Goal: Task Accomplishment & Management: Use online tool/utility

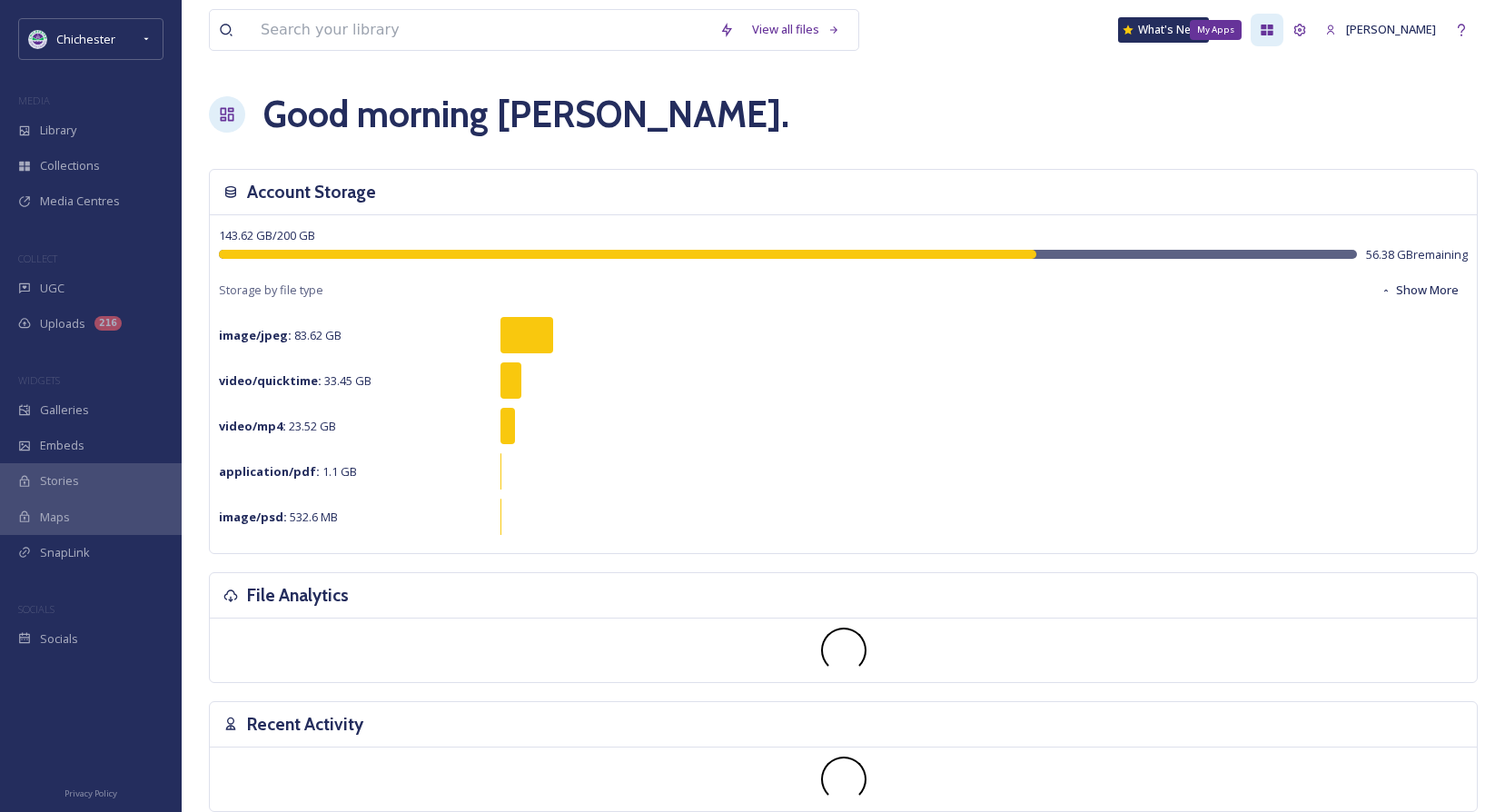
click at [1273, 29] on icon at bounding box center [1267, 30] width 12 height 11
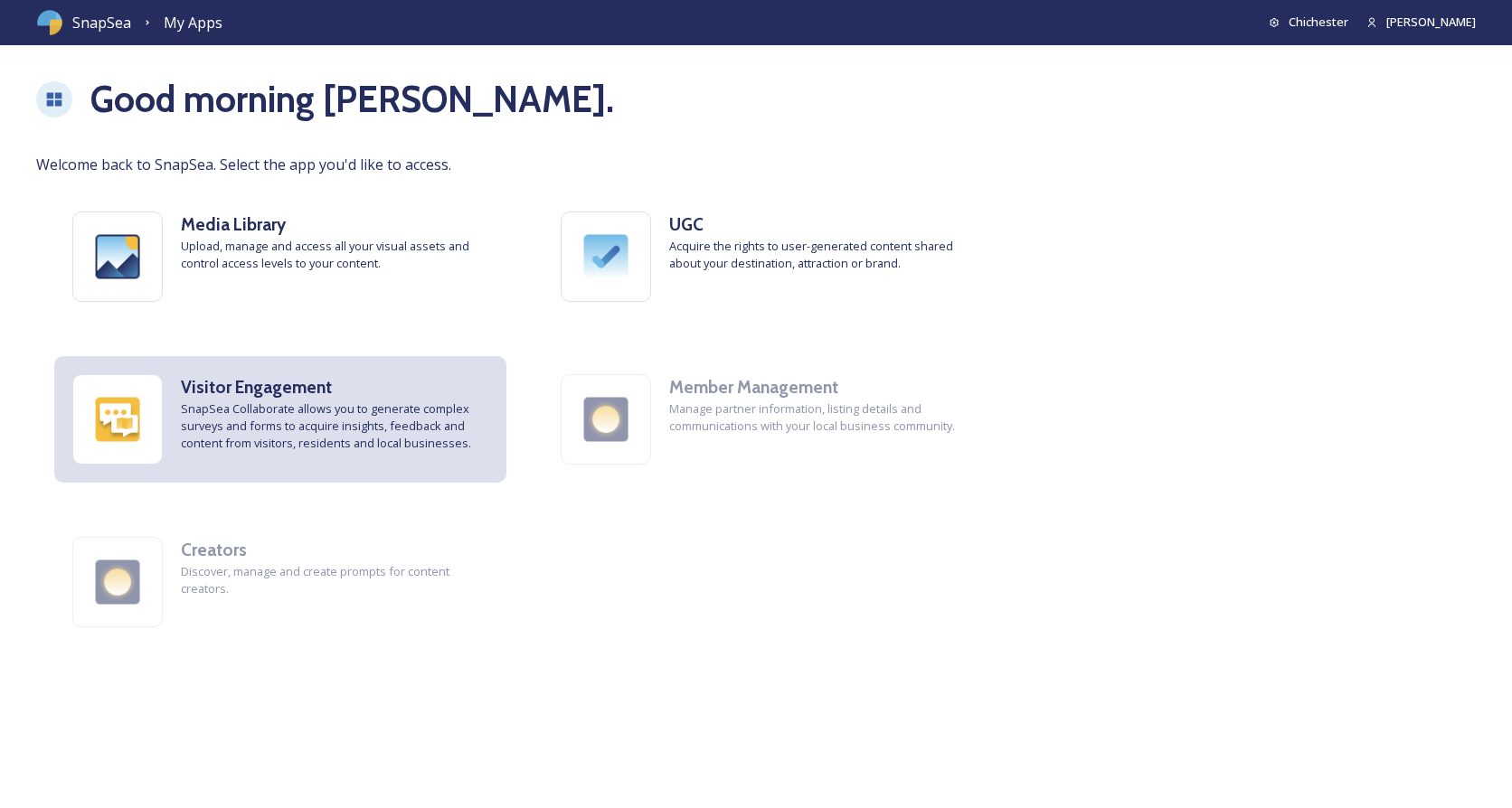
click at [240, 461] on div "Visitor Engagement SnapSea Collaborate allows you to generate complex surveys a…" at bounding box center [280, 420] width 452 height 127
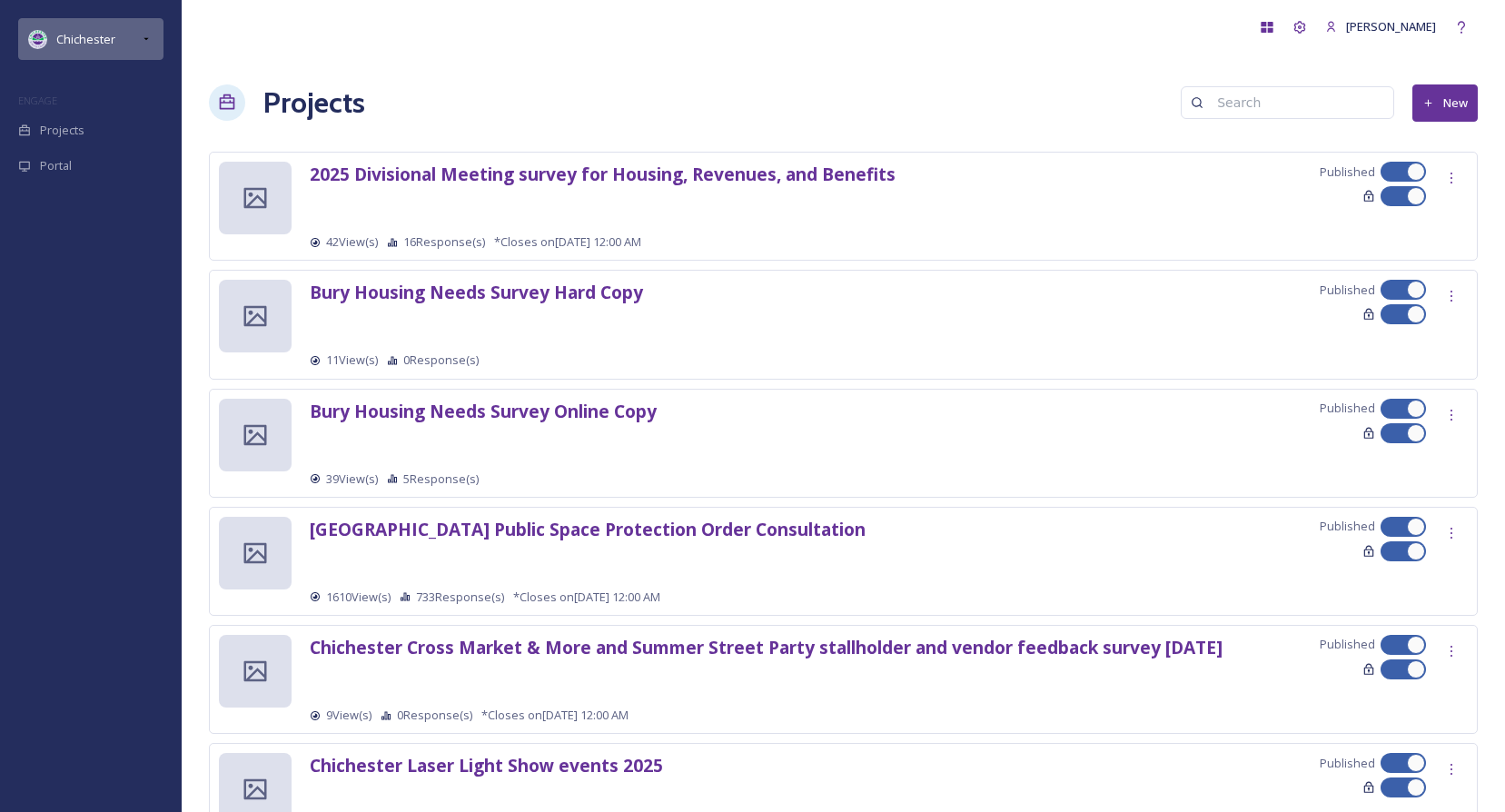
click at [143, 40] on icon at bounding box center [147, 39] width 15 height 15
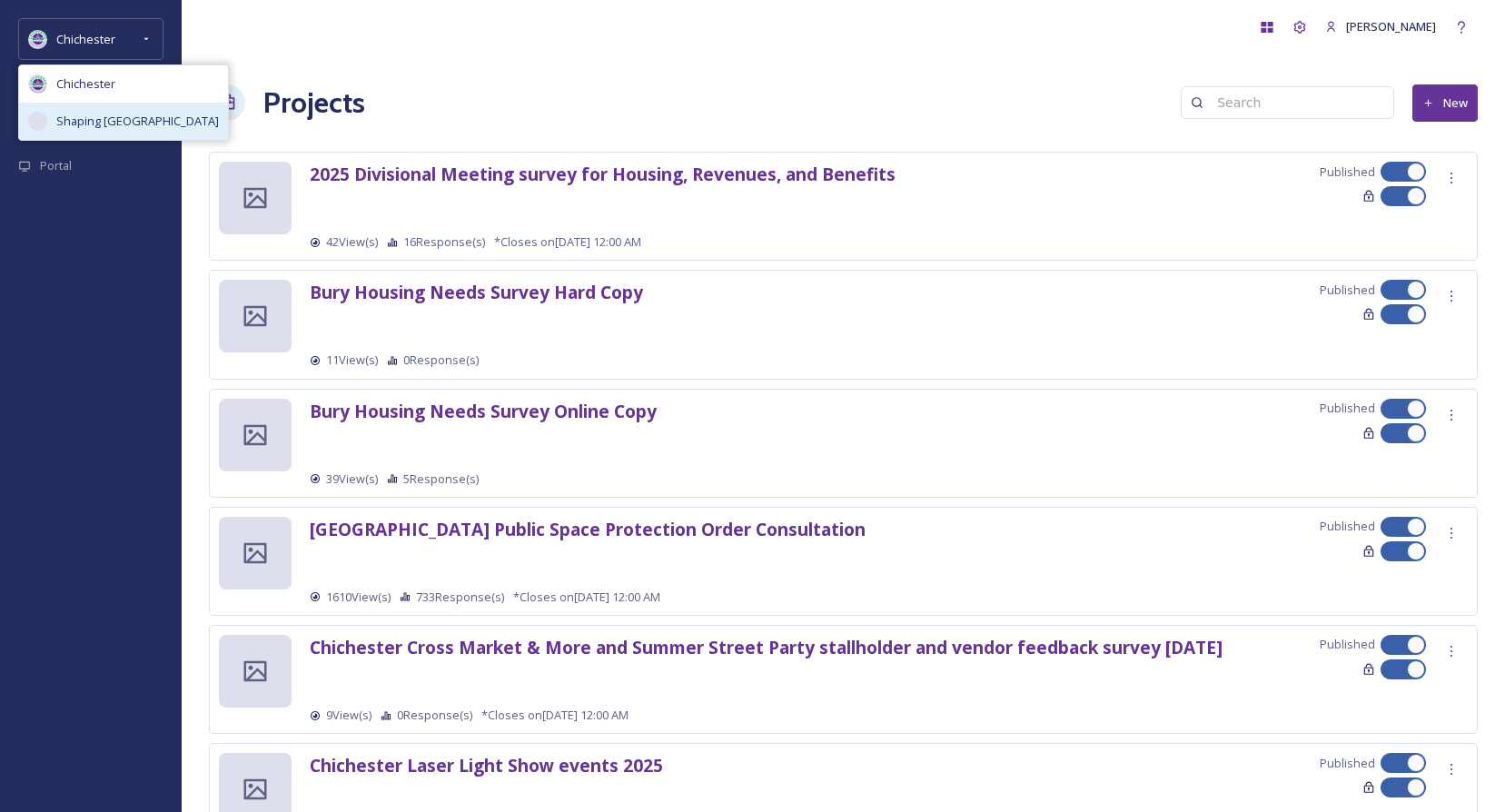
click at [112, 113] on span "Shaping [GEOGRAPHIC_DATA]" at bounding box center [137, 121] width 162 height 18
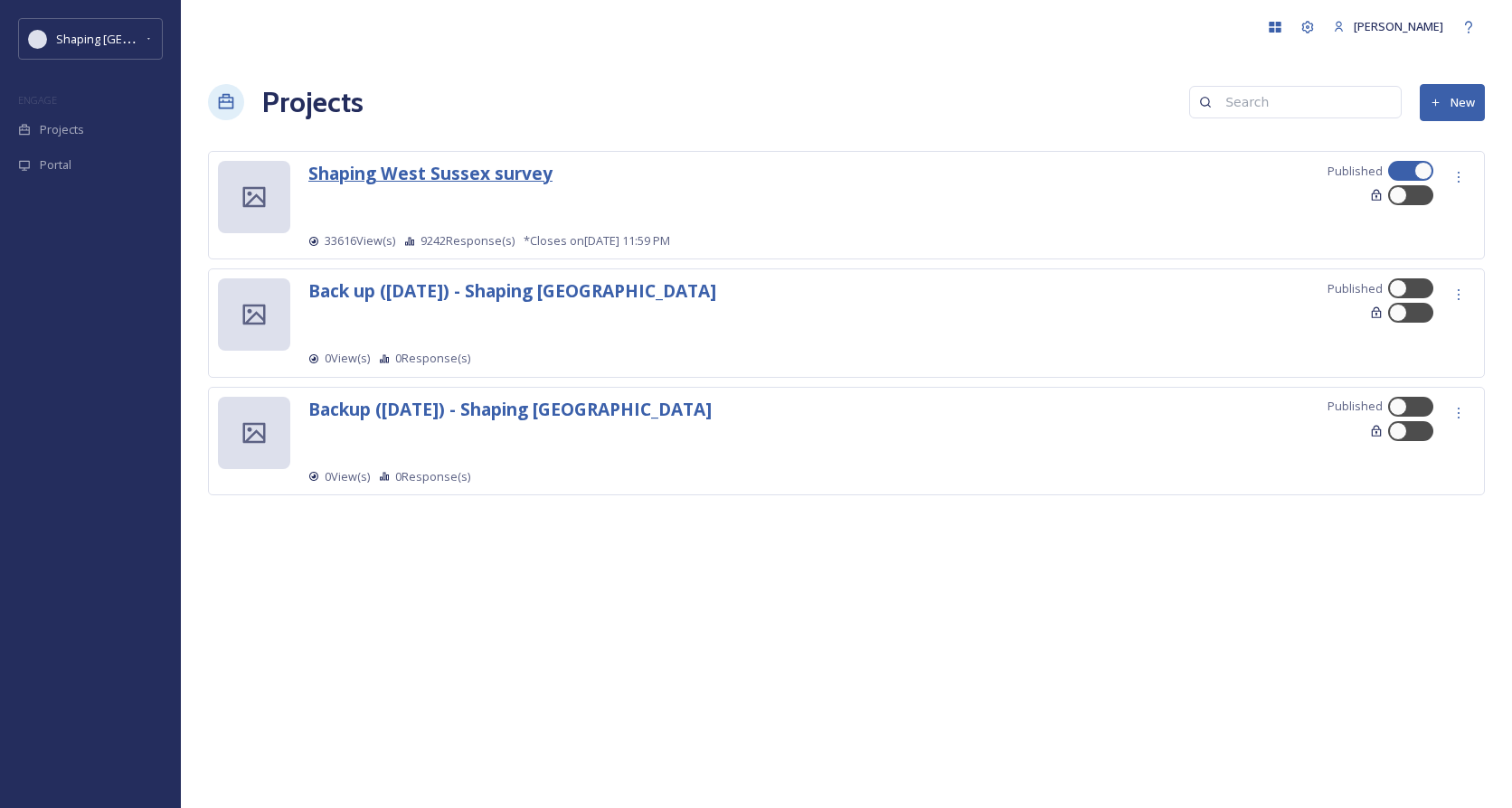
click at [536, 174] on strong "Shaping West Sussex survey" at bounding box center [431, 173] width 244 height 25
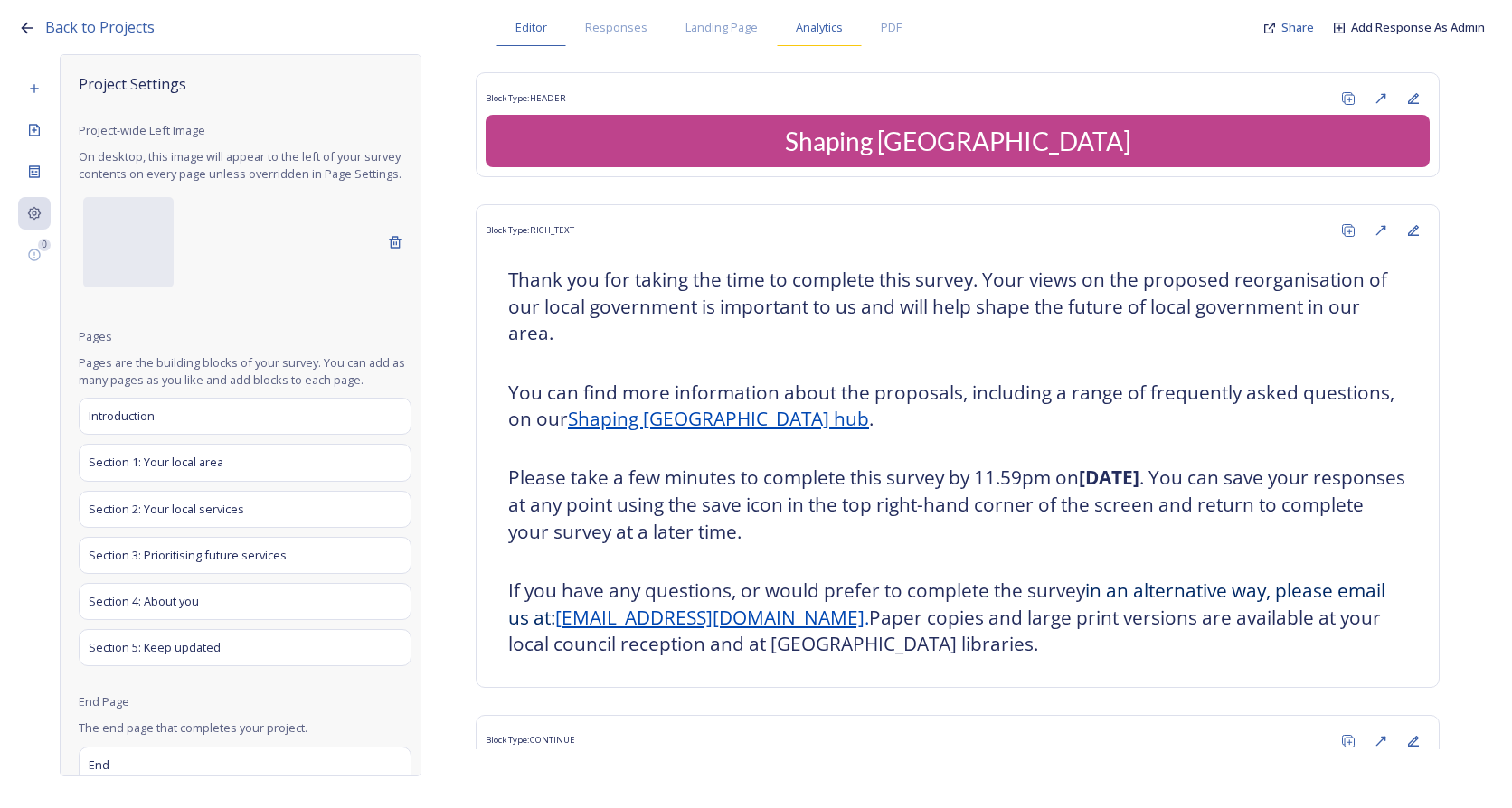
click at [837, 28] on span "Analytics" at bounding box center [818, 28] width 47 height 17
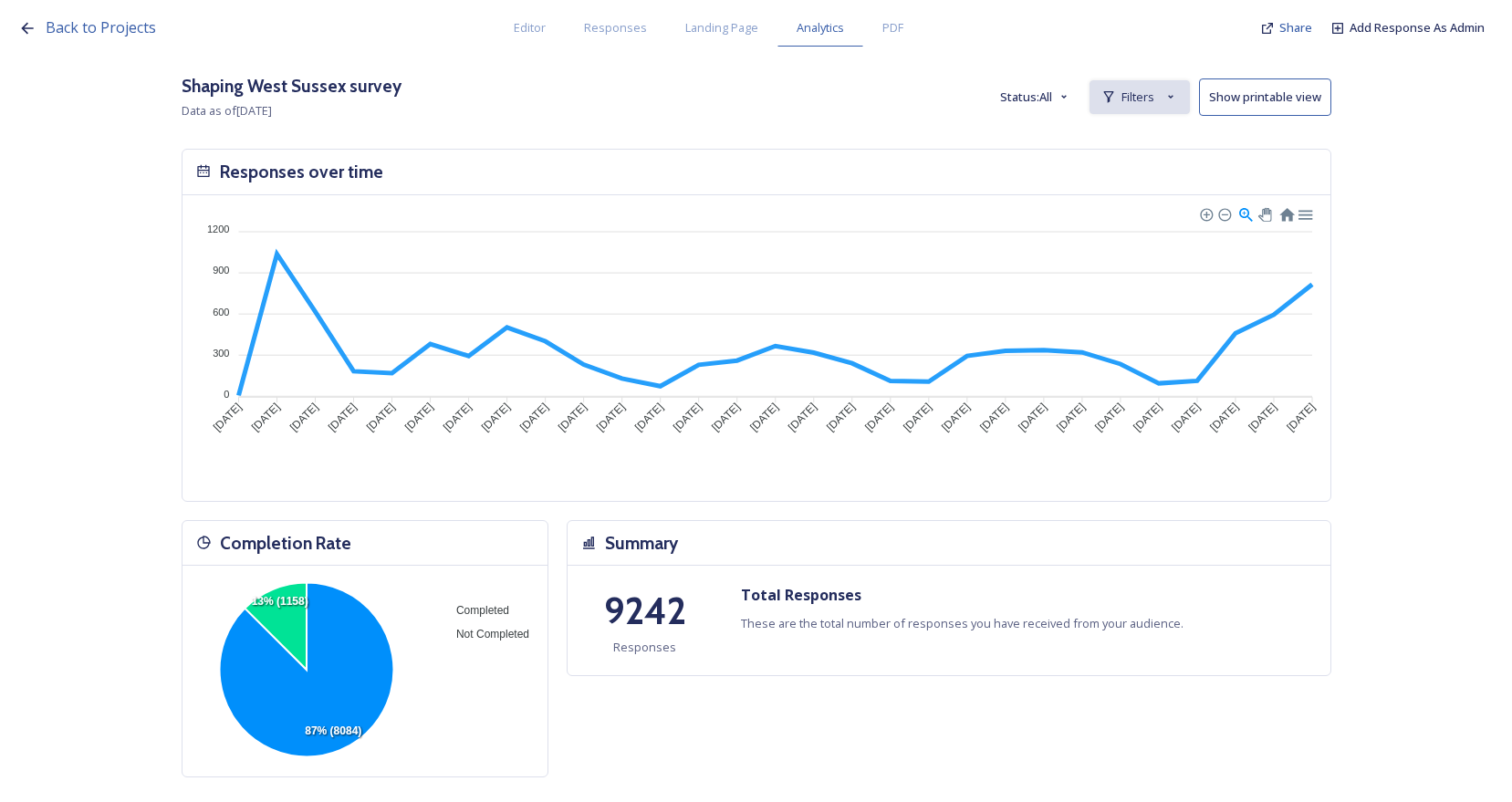
click at [1141, 91] on span "Filters" at bounding box center [1137, 96] width 32 height 18
click at [1151, 132] on span "New Filter" at bounding box center [1147, 137] width 54 height 18
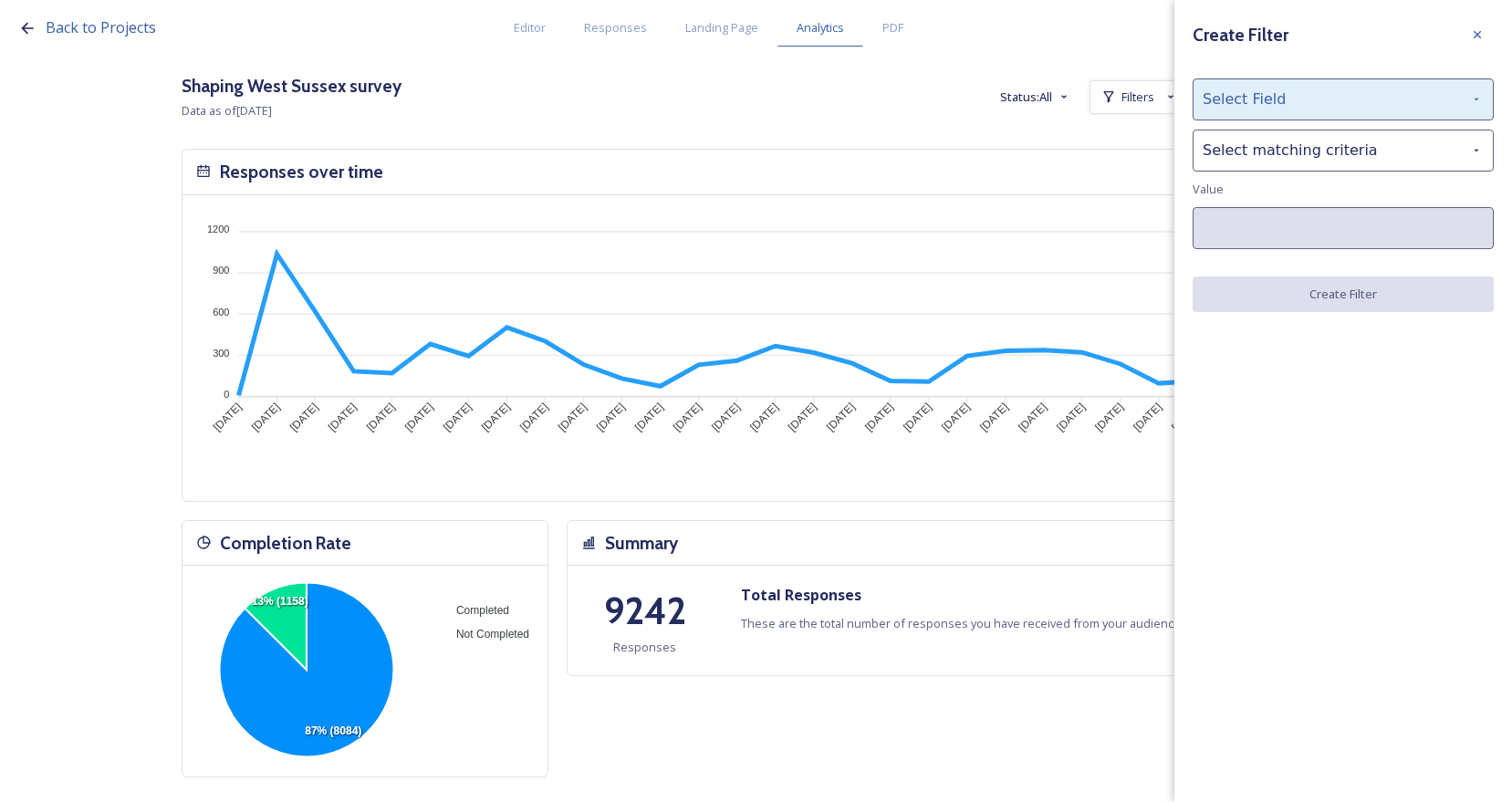
click at [1282, 97] on div "Select Field" at bounding box center [1342, 99] width 301 height 42
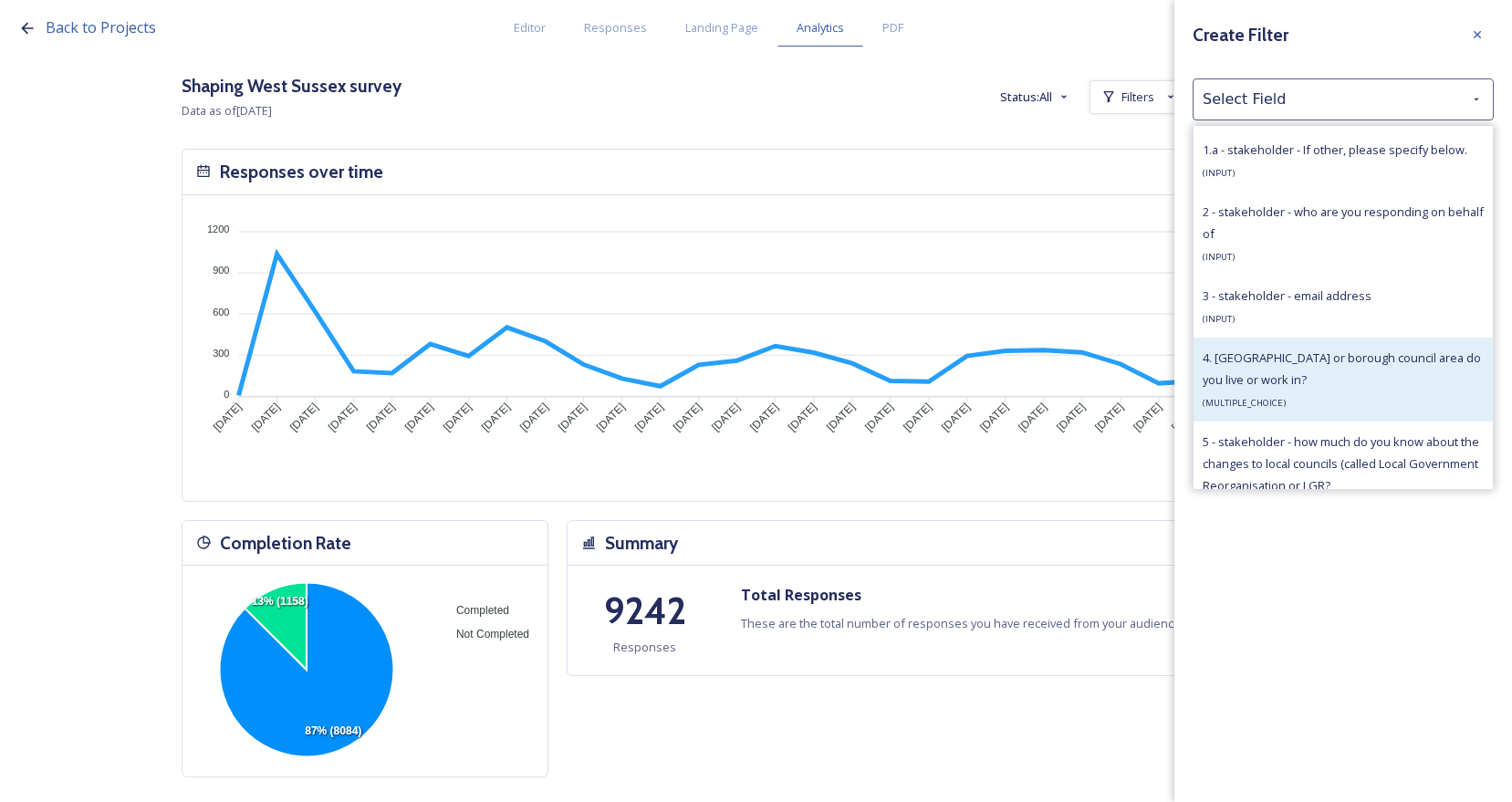
scroll to position [1095, 0]
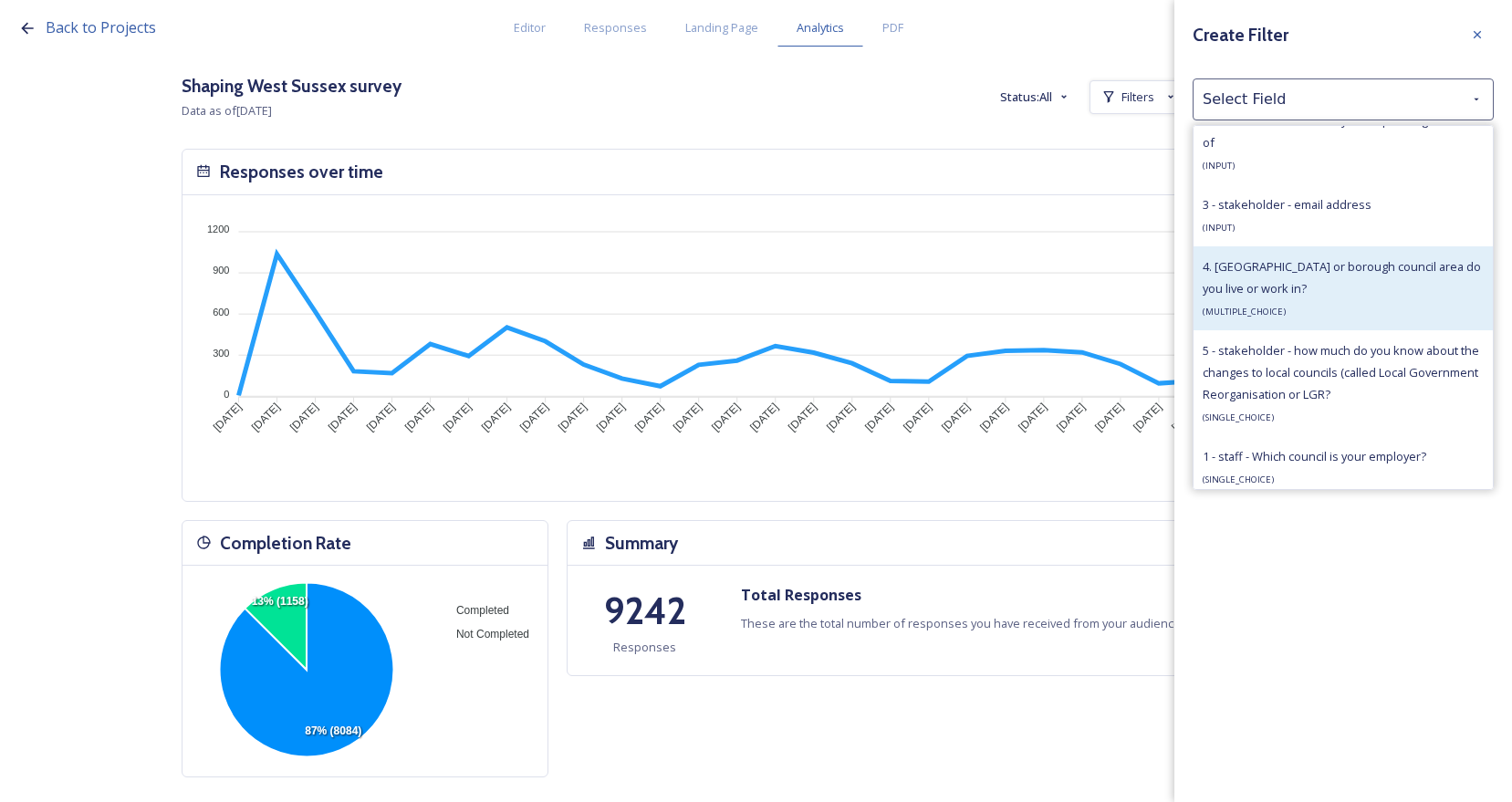
click at [1288, 297] on span "4. [GEOGRAPHIC_DATA] or borough council area do you live or work in?" at bounding box center [1341, 277] width 278 height 38
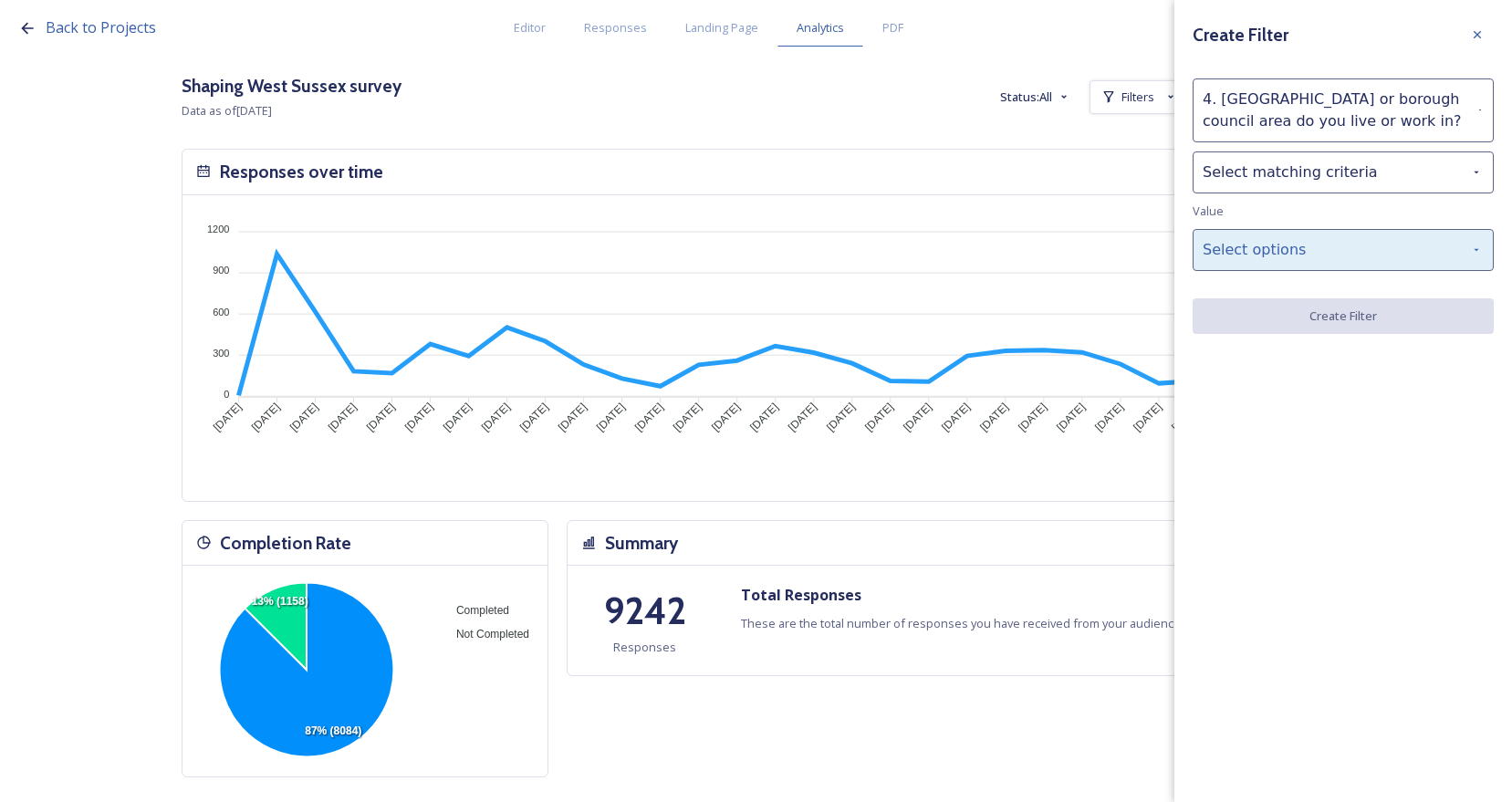
click at [1313, 249] on div "Select options" at bounding box center [1342, 249] width 301 height 42
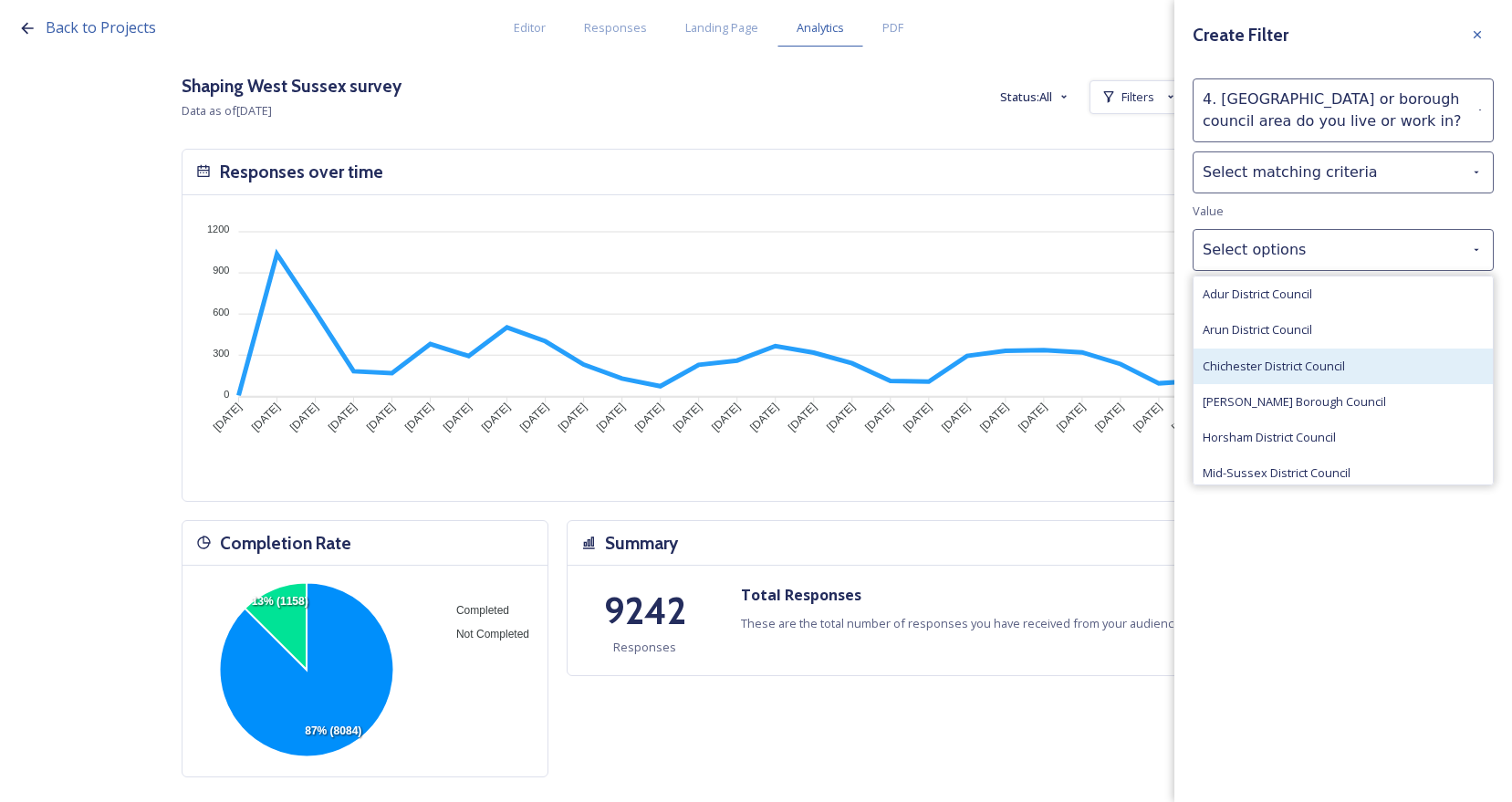
click at [1317, 356] on div "Chichester District Council" at bounding box center [1342, 366] width 299 height 35
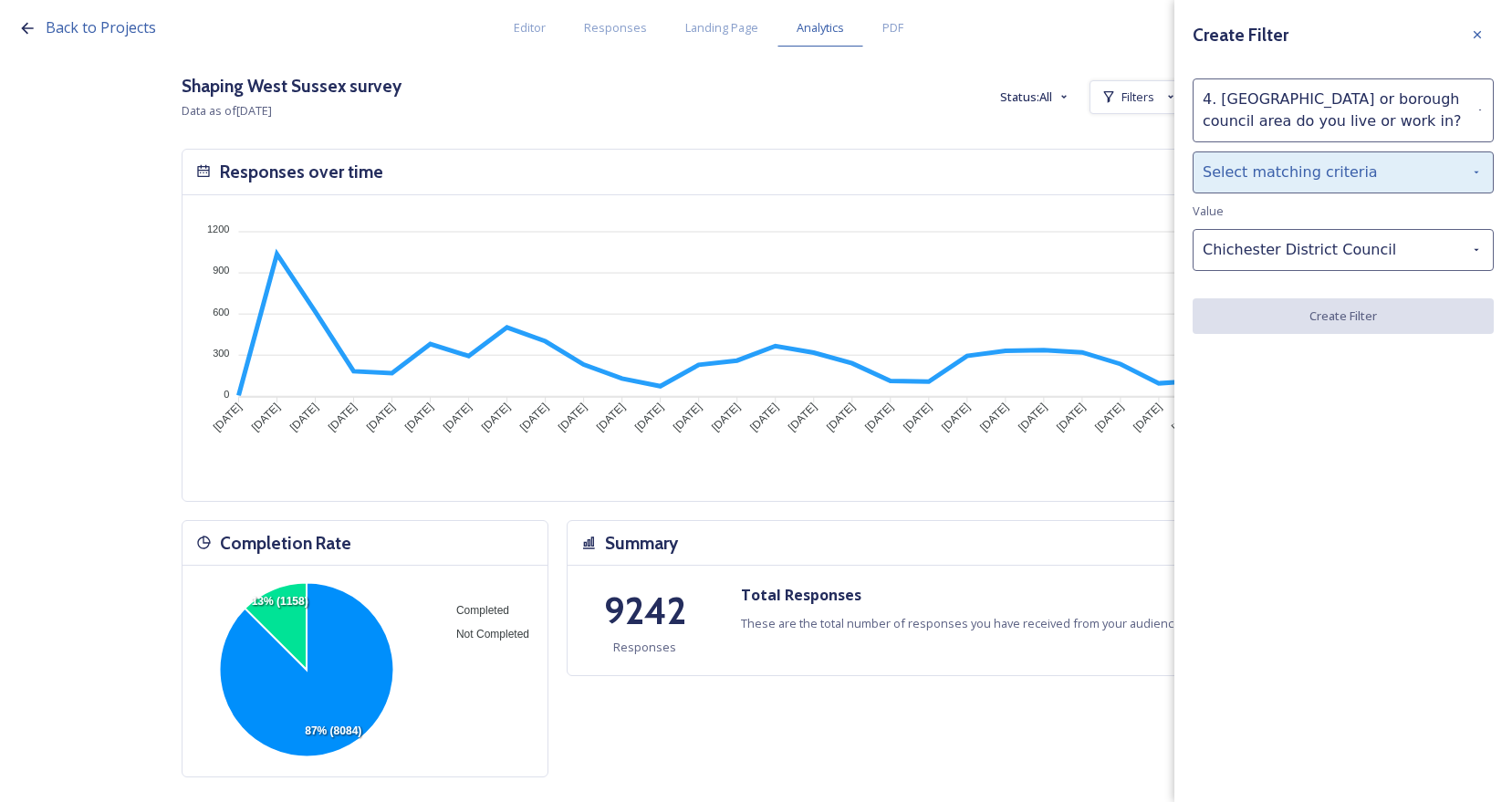
click at [1354, 175] on div "Select matching criteria" at bounding box center [1342, 172] width 301 height 42
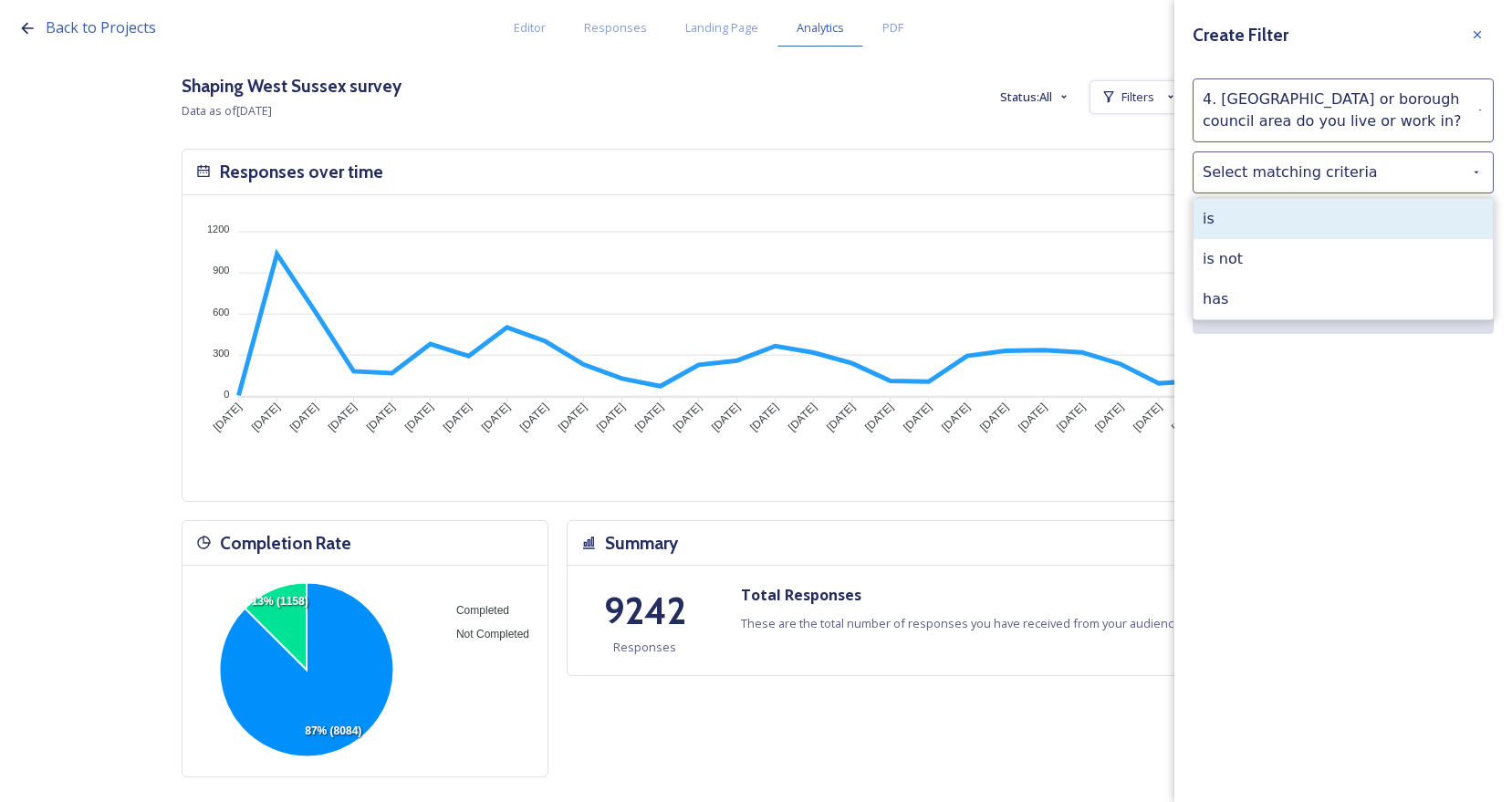
click at [1350, 214] on div "is" at bounding box center [1342, 219] width 299 height 40
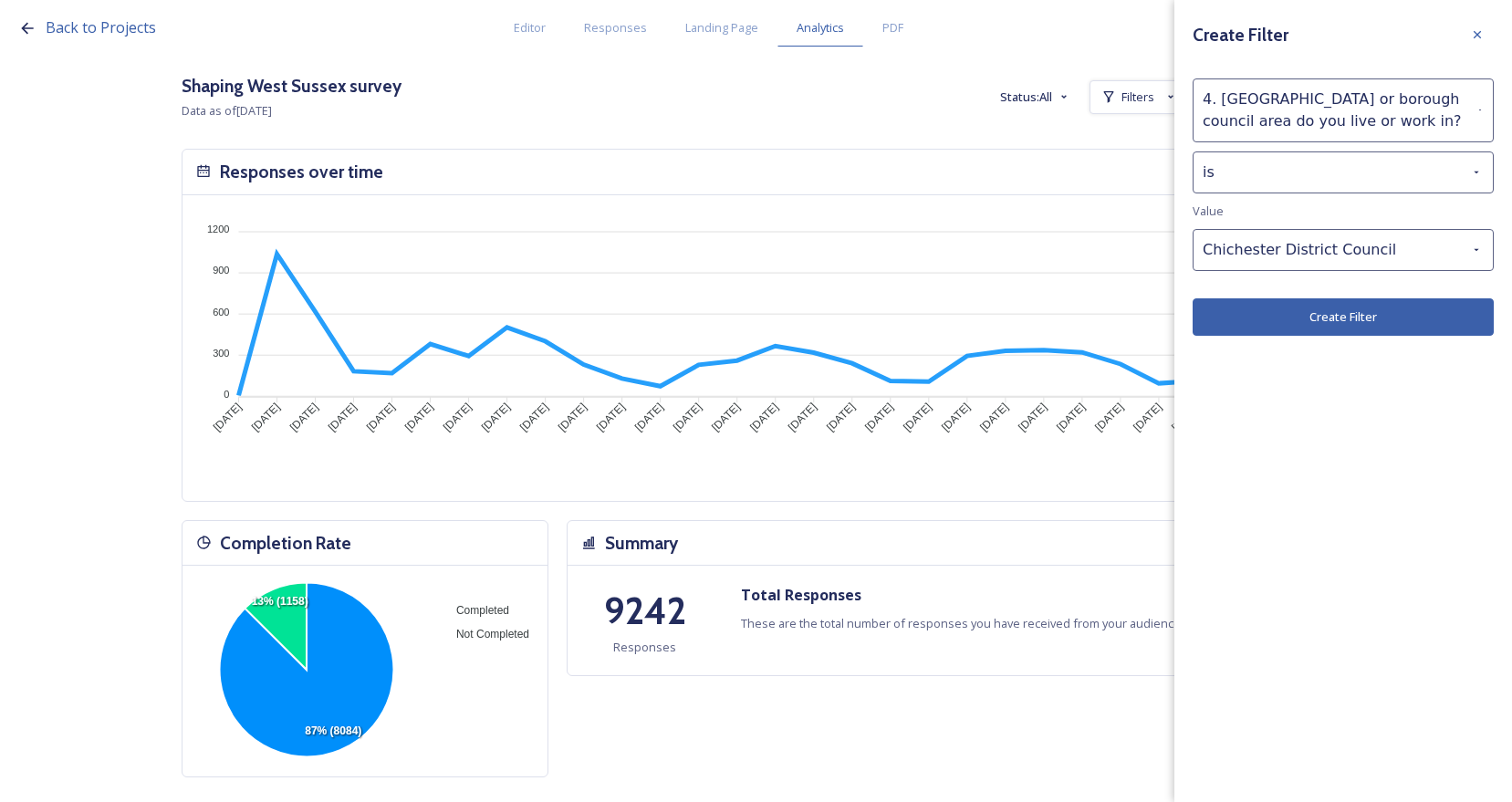
click at [1367, 327] on button "Create Filter" at bounding box center [1342, 317] width 301 height 37
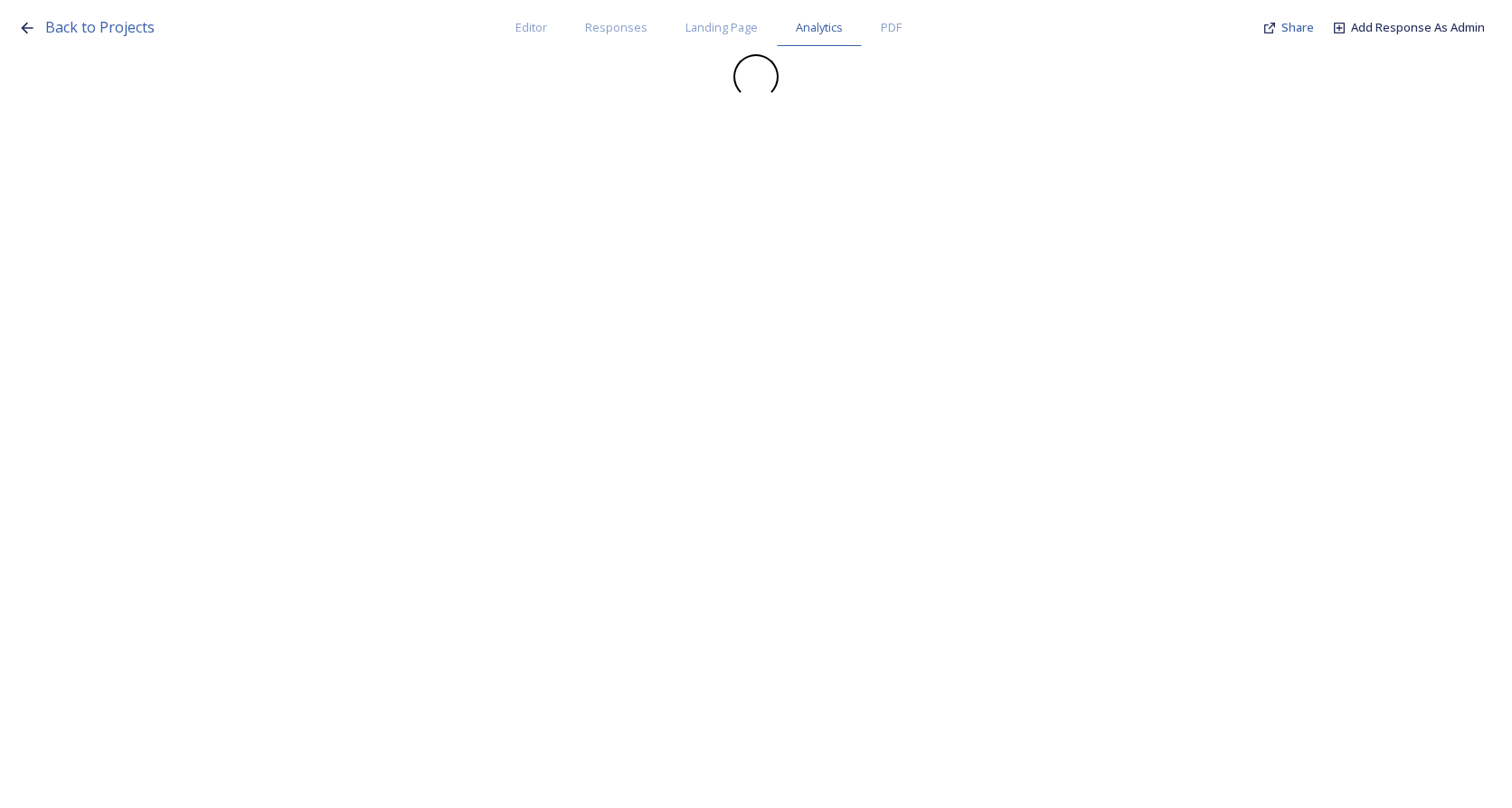
click at [1348, 315] on div "Back to Projects Editor Responses Landing Page Analytics PDF Share Add Response…" at bounding box center [756, 404] width 1512 height 808
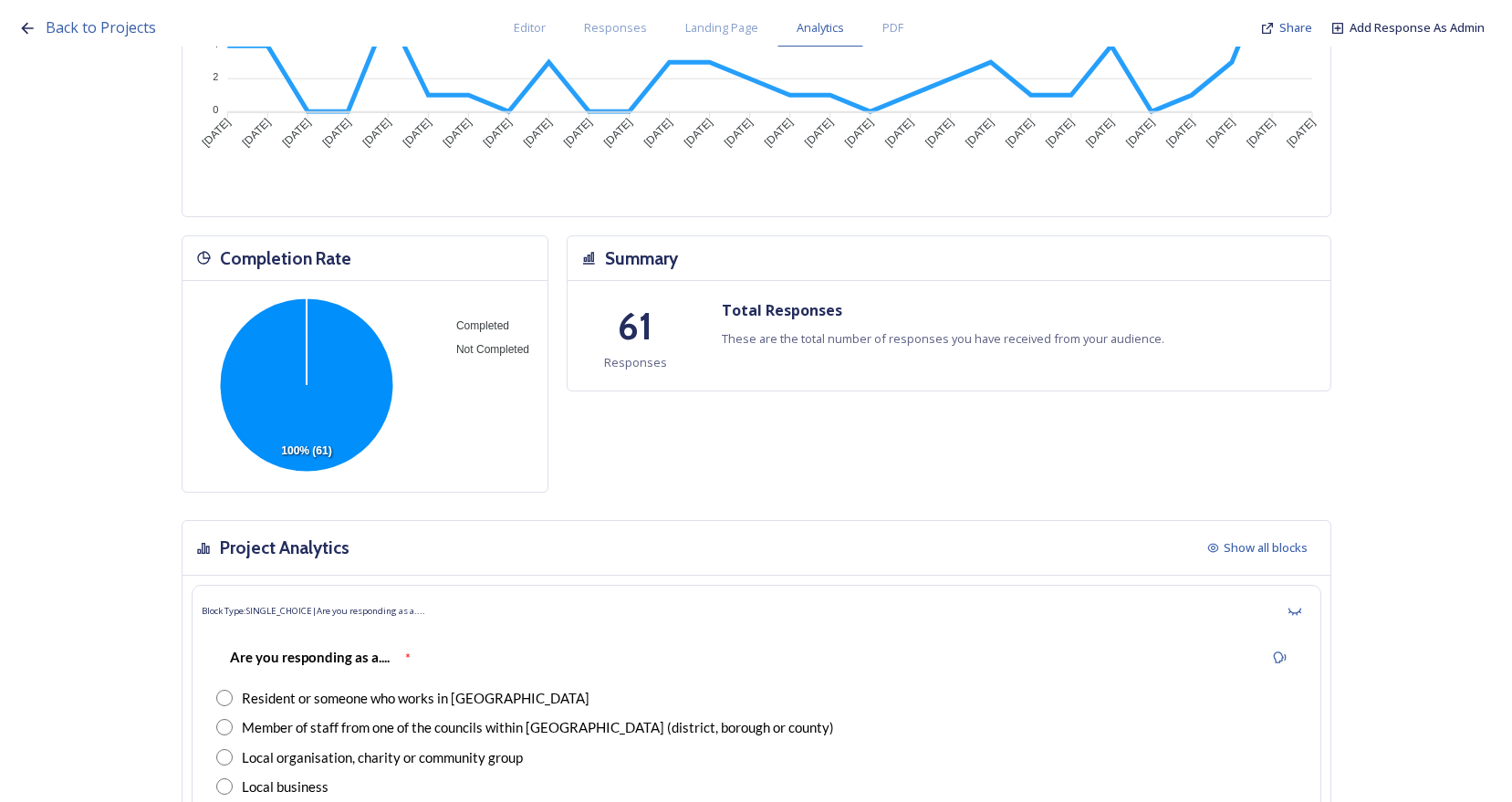
scroll to position [0, 0]
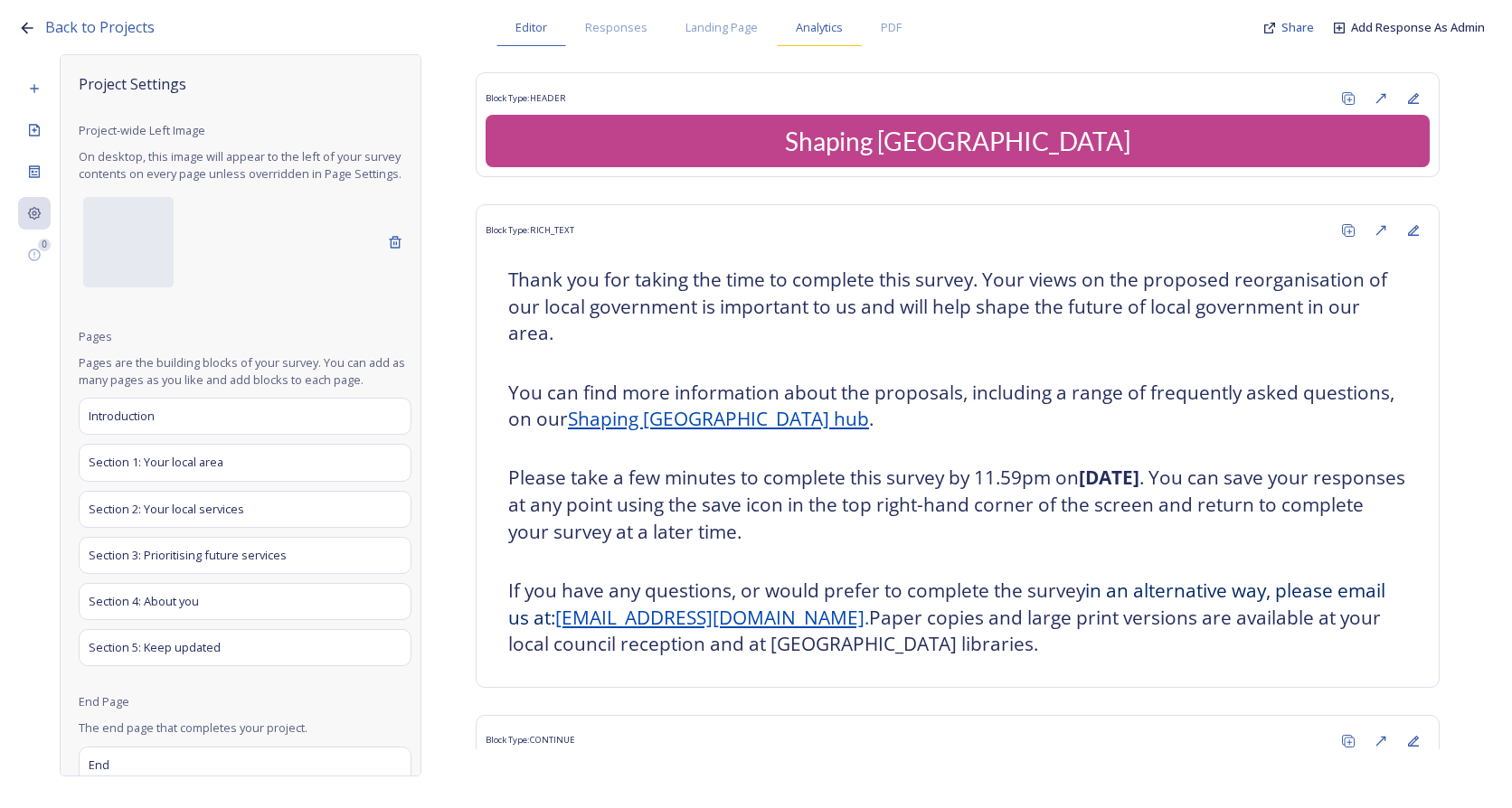
click at [811, 28] on span "Analytics" at bounding box center [818, 28] width 47 height 17
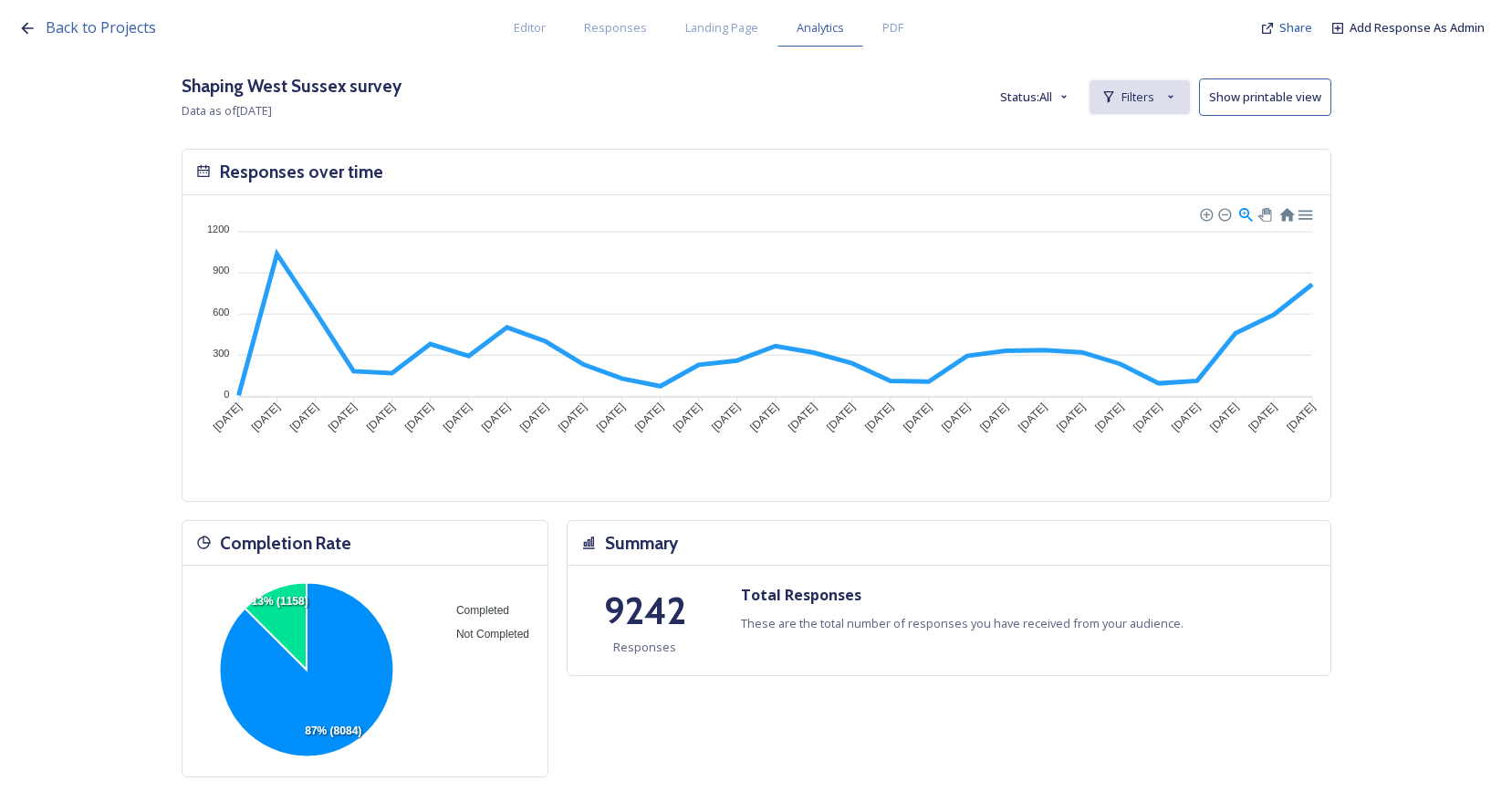
click at [1152, 93] on span "Filters" at bounding box center [1137, 96] width 32 height 18
click at [1163, 144] on span "New Filter" at bounding box center [1147, 137] width 54 height 18
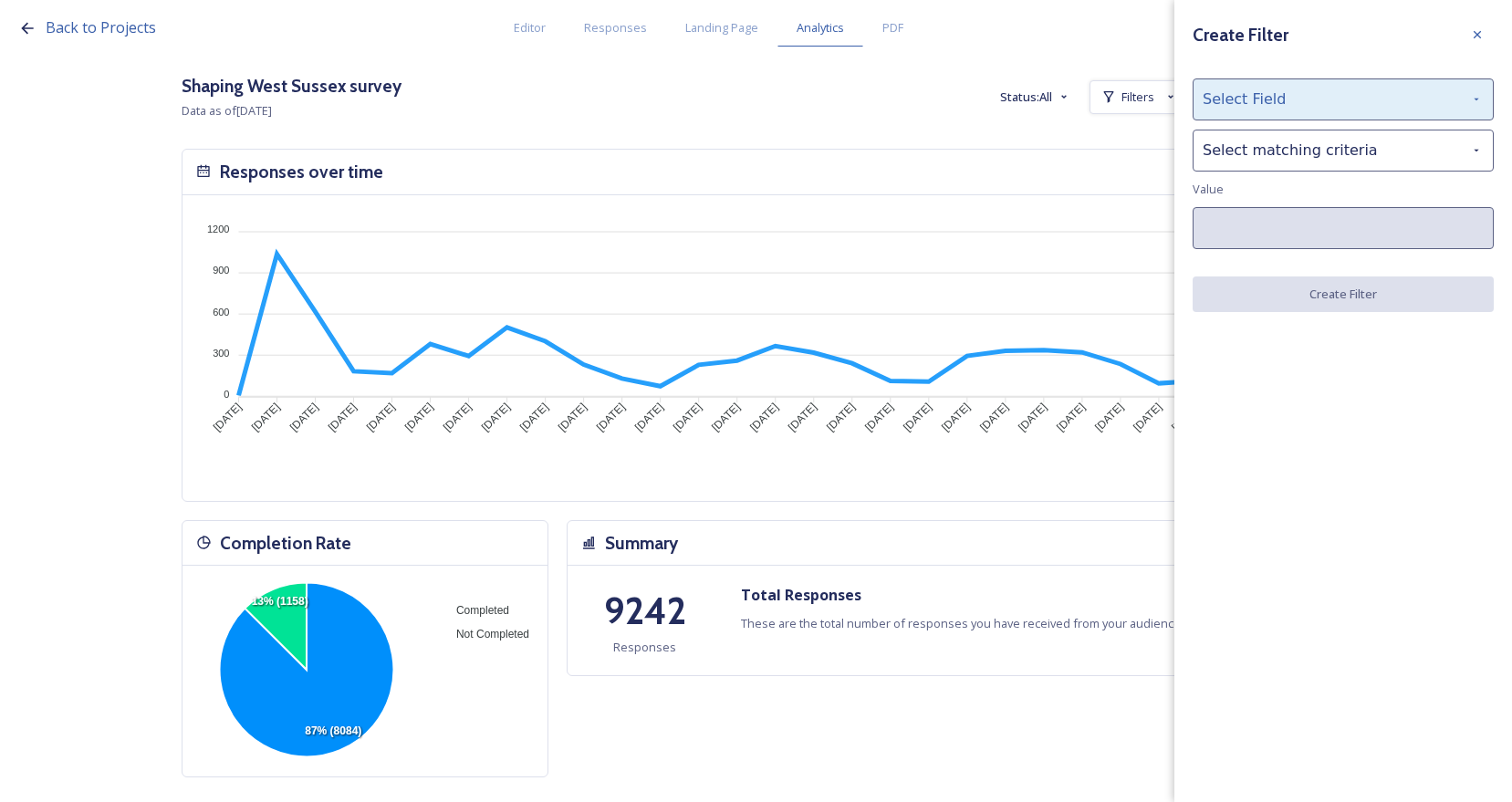
click at [1285, 113] on div "Select Field" at bounding box center [1342, 99] width 301 height 42
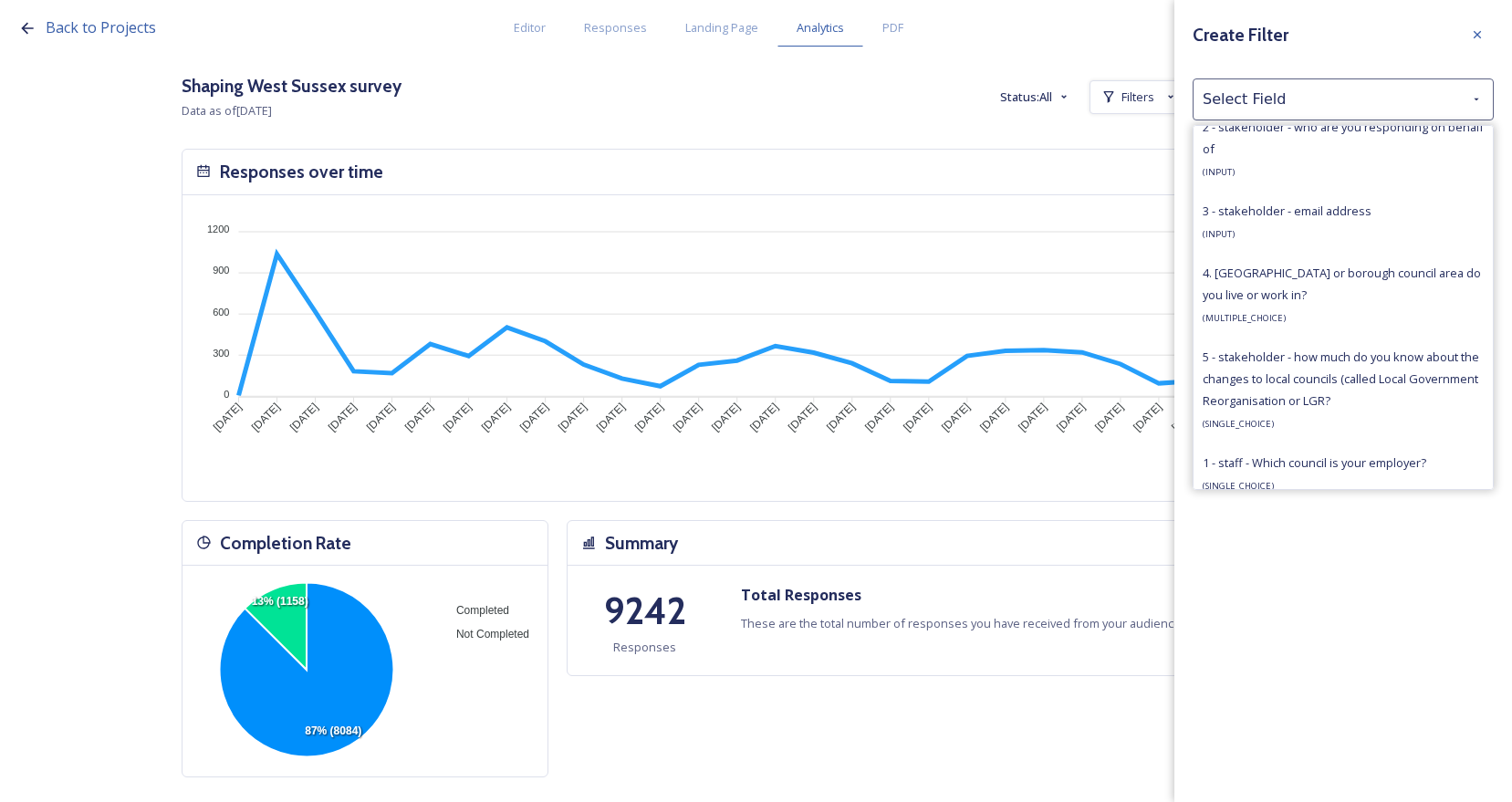
scroll to position [1095, 0]
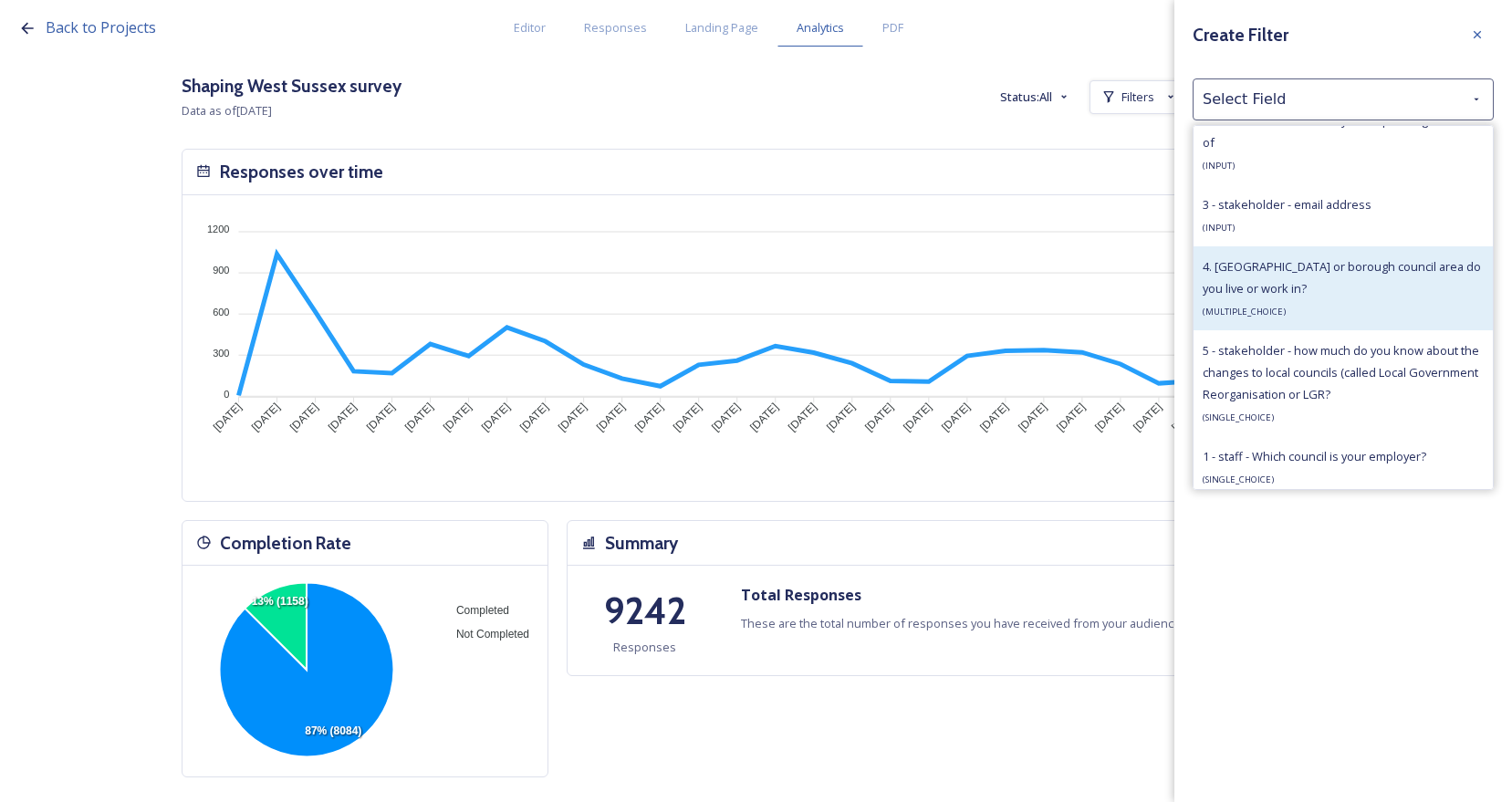
click at [1306, 314] on div "4. [GEOGRAPHIC_DATA] or borough council area do you live or work in? ( MULTIPLE…" at bounding box center [1342, 288] width 281 height 66
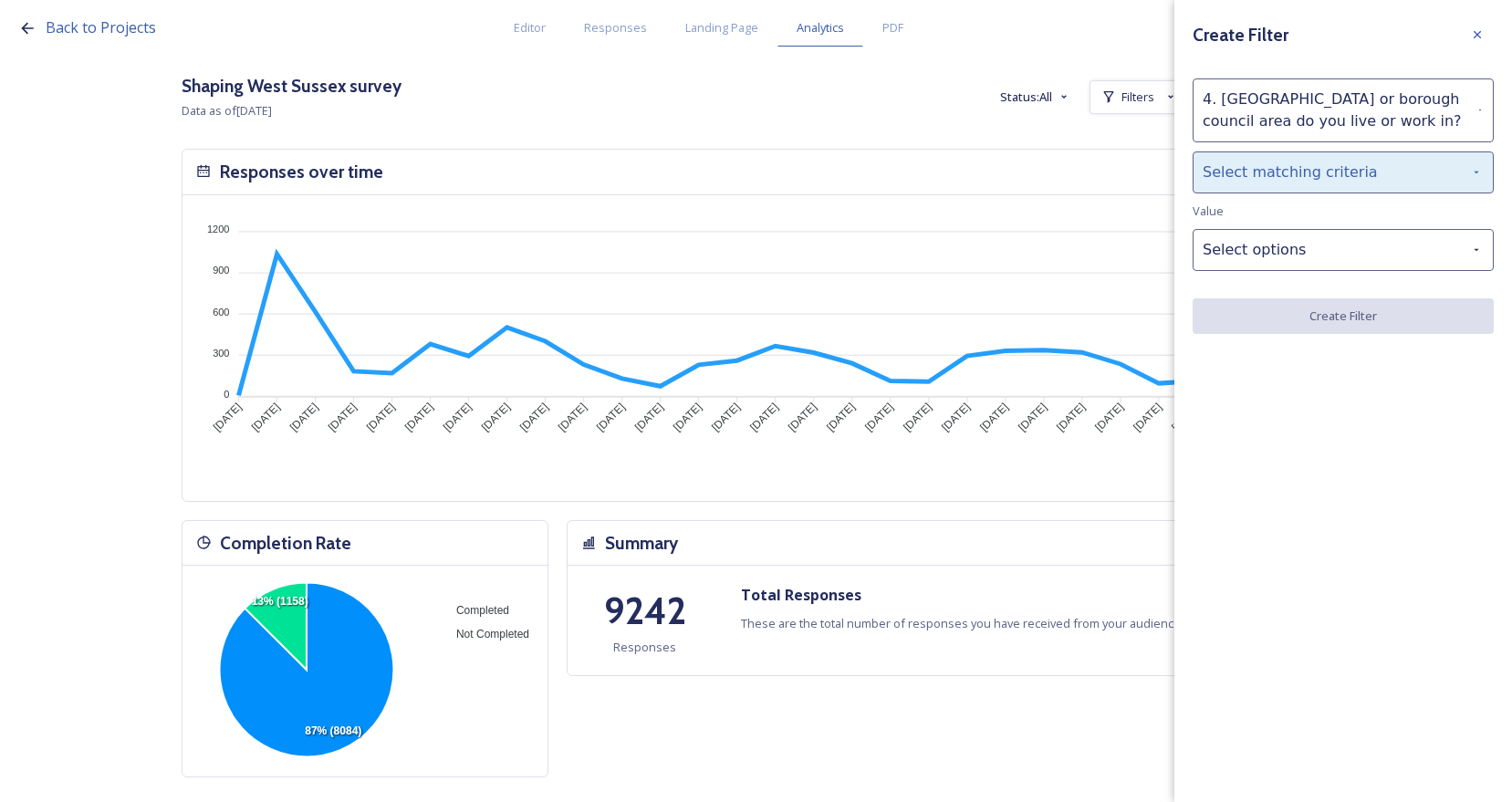
click at [1308, 183] on div "Select matching criteria" at bounding box center [1342, 172] width 301 height 42
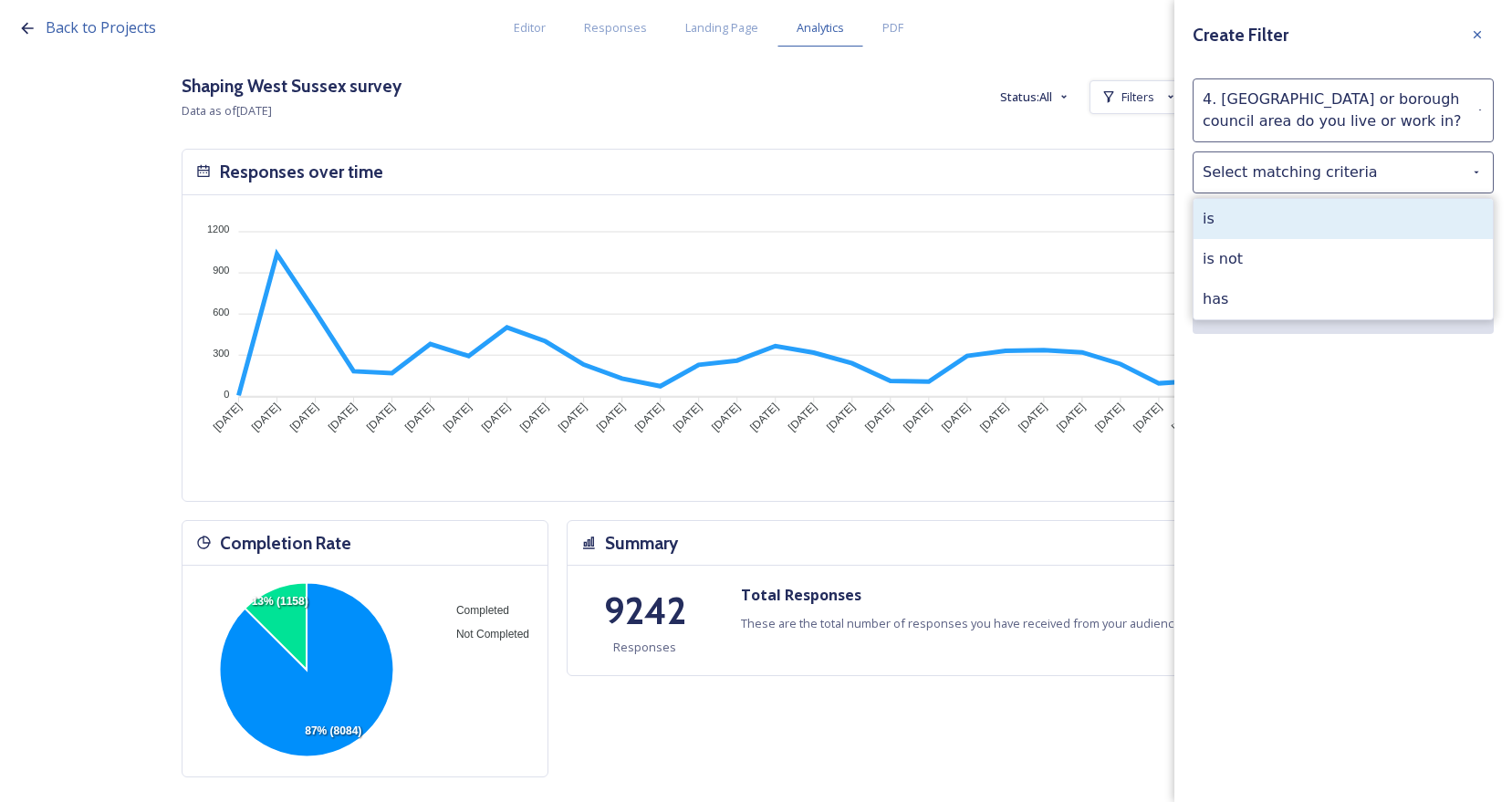
click at [1302, 221] on div "is" at bounding box center [1342, 219] width 299 height 40
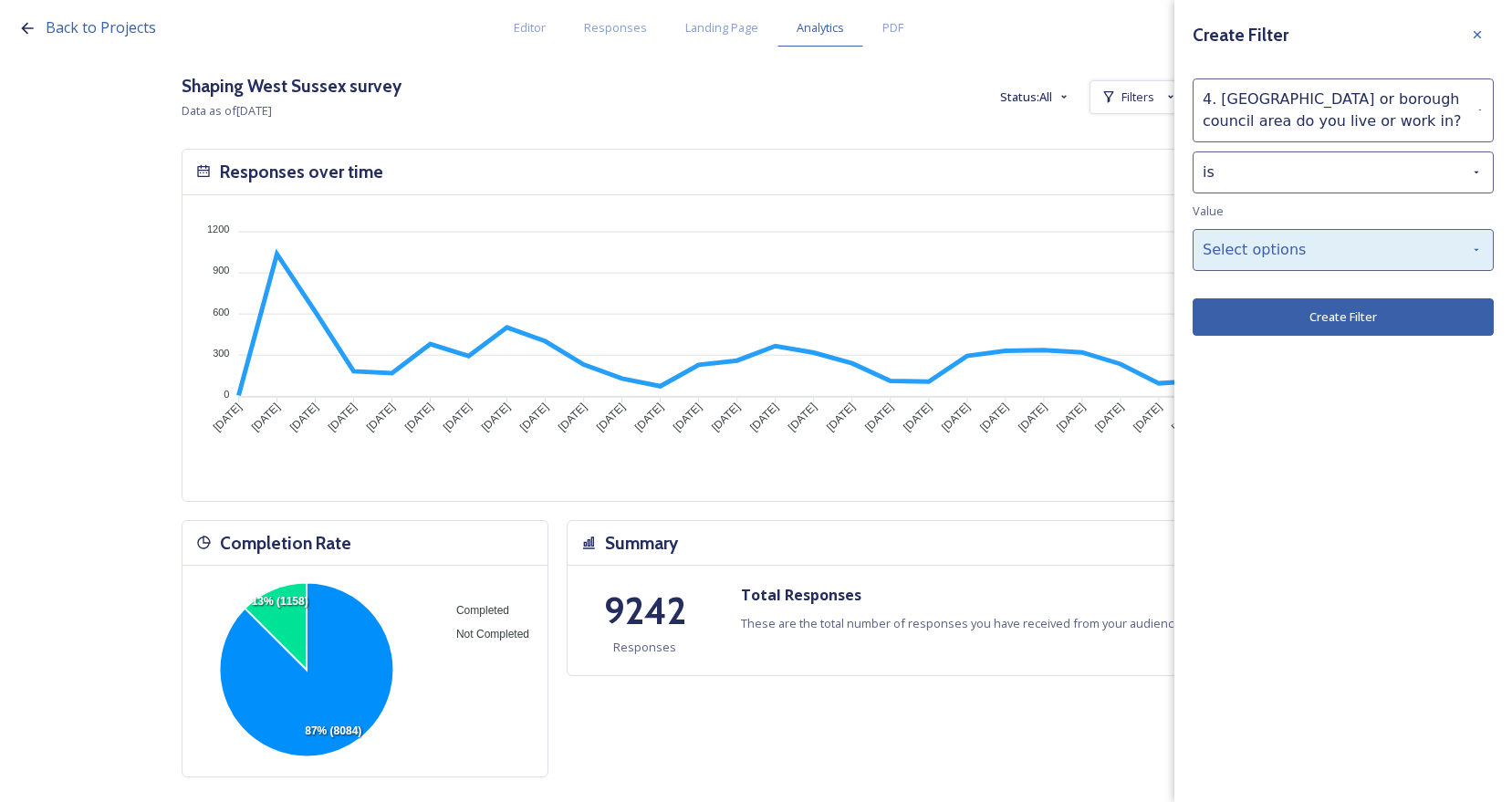
click at [1302, 252] on div "Select options" at bounding box center [1342, 249] width 301 height 42
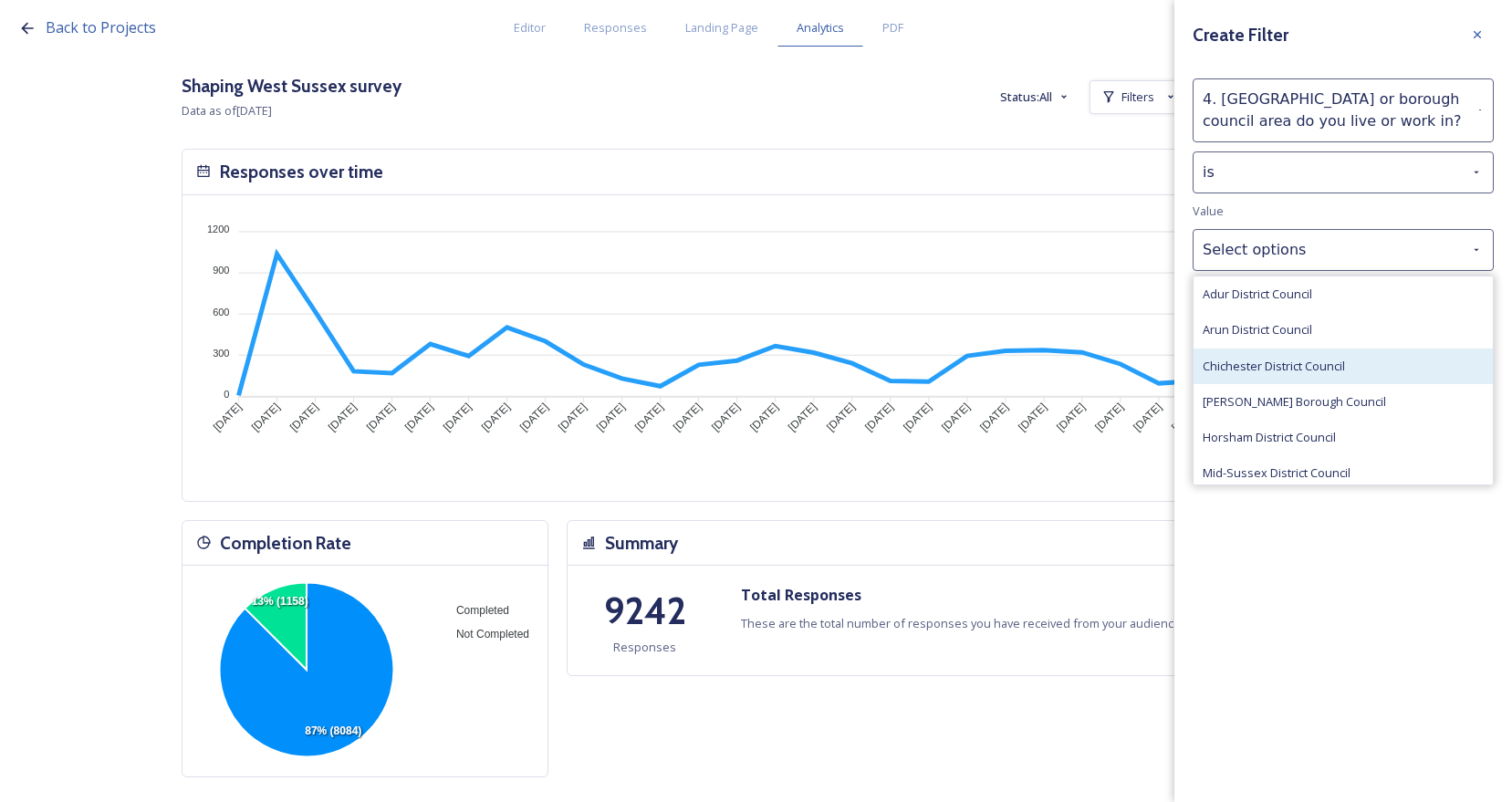
click at [1282, 378] on div "Chichester District Council" at bounding box center [1342, 366] width 299 height 35
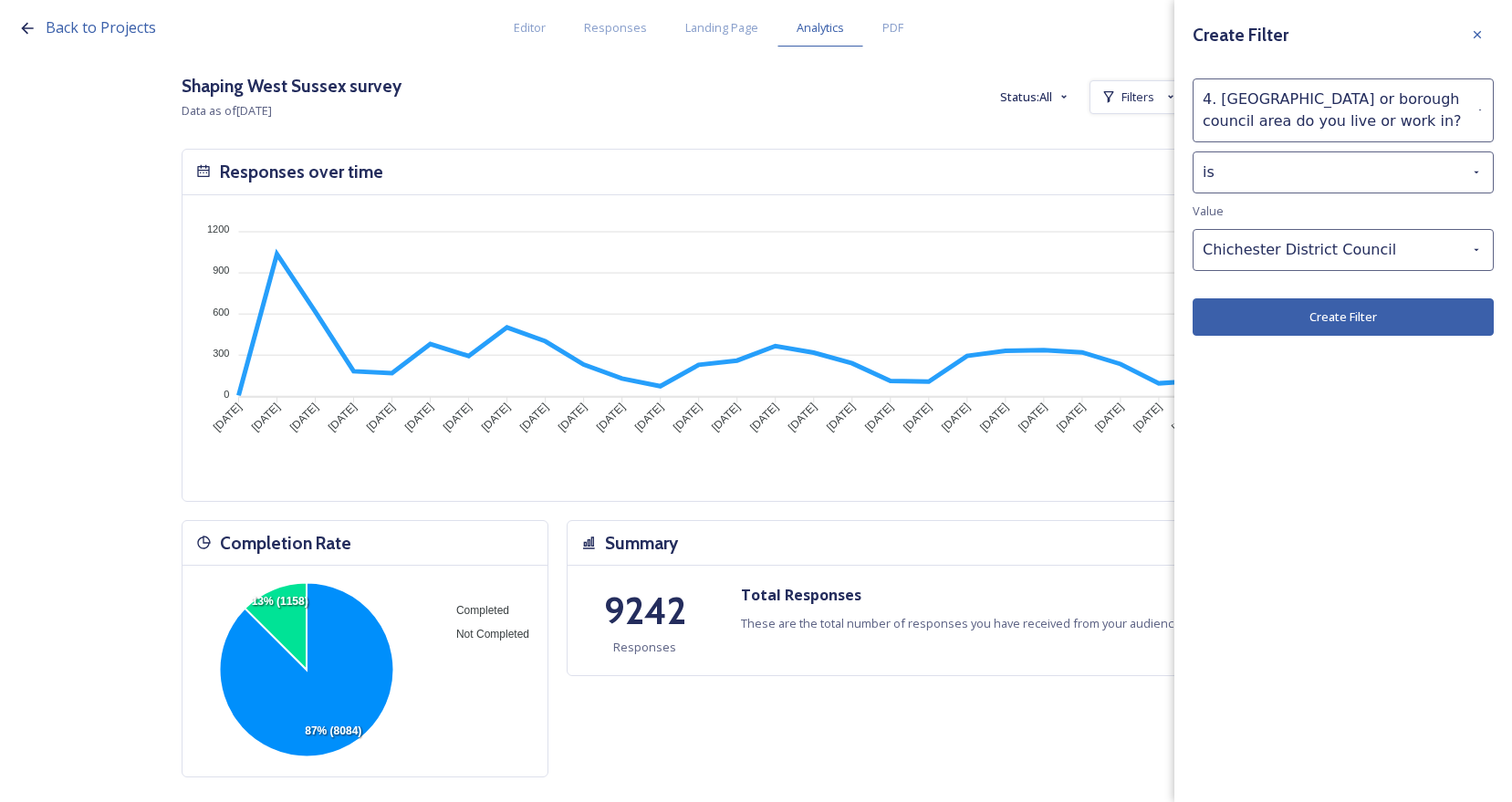
click at [1382, 315] on button "Create Filter" at bounding box center [1342, 317] width 301 height 37
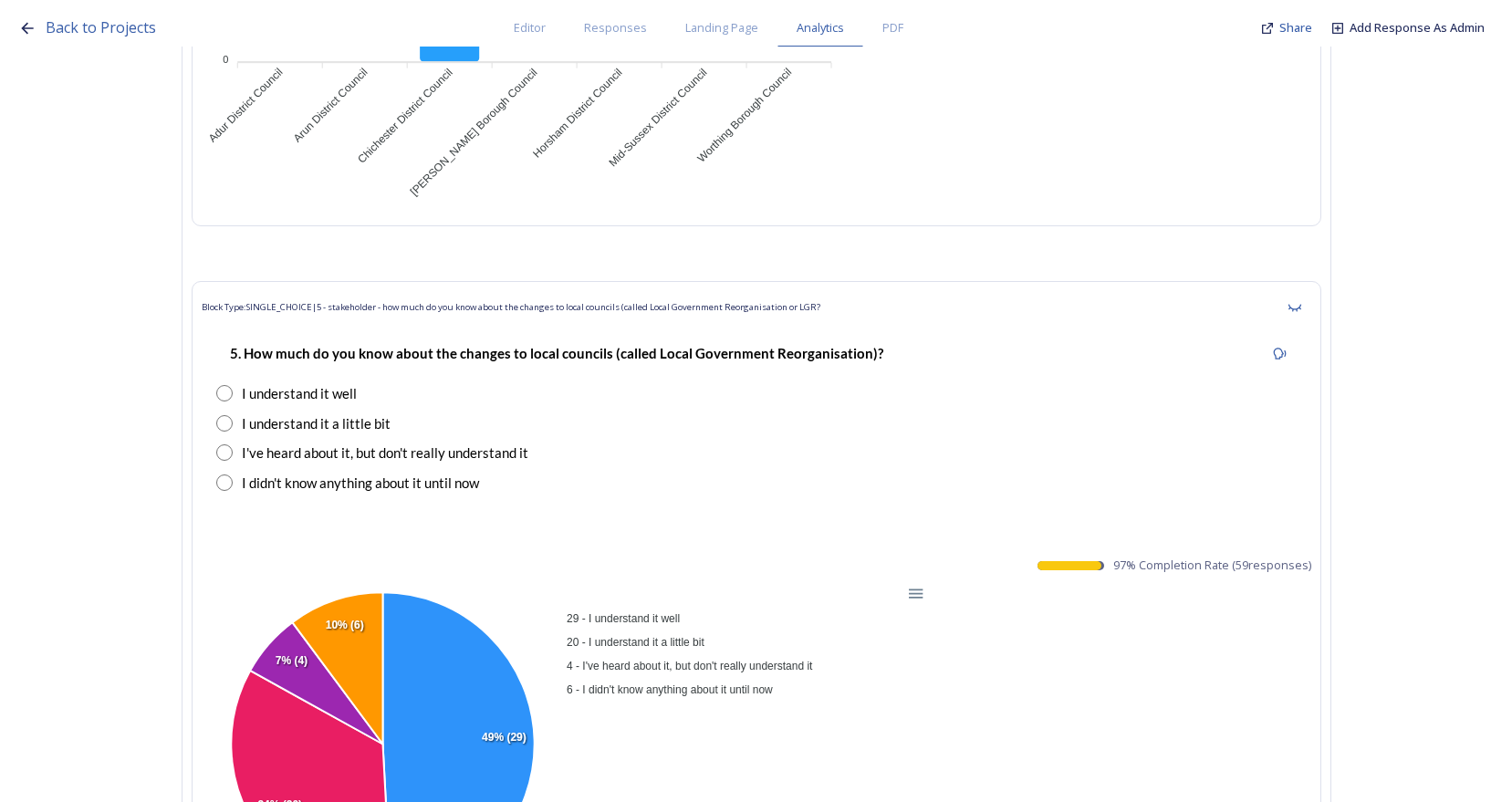
scroll to position [10859, 0]
